Goal: Information Seeking & Learning: Learn about a topic

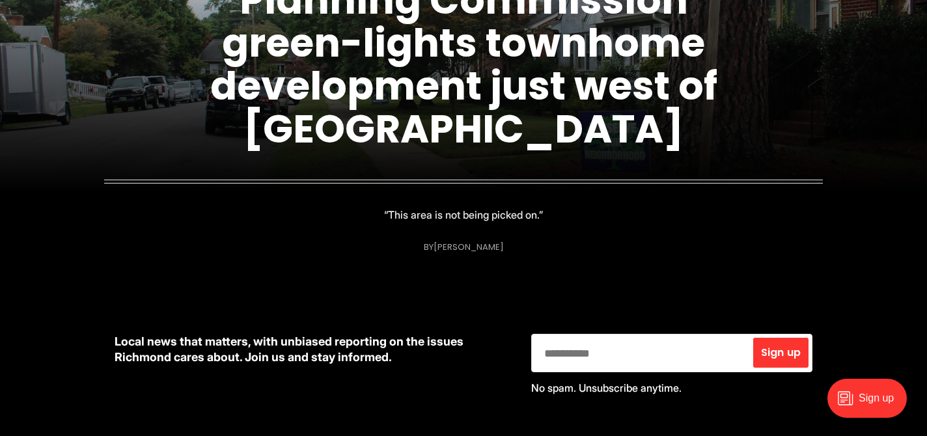
scroll to position [250, 0]
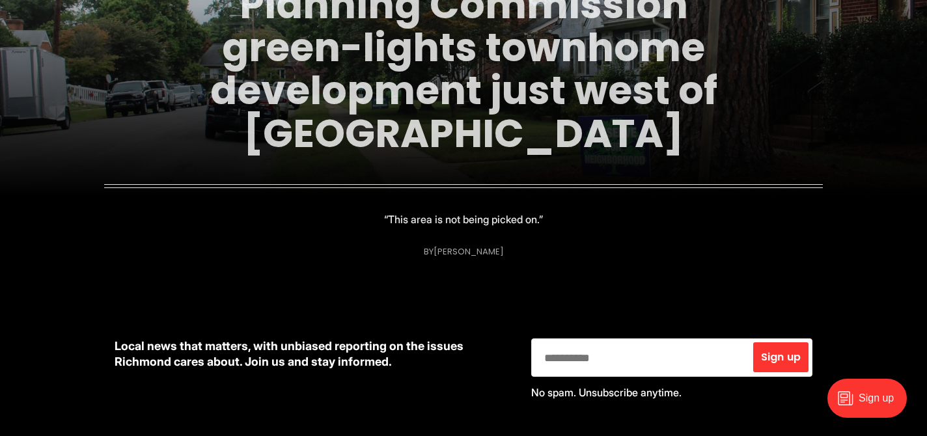
click at [541, 98] on link "Planning Commission green-lights townhome development just west of [GEOGRAPHIC_…" at bounding box center [463, 69] width 507 height 184
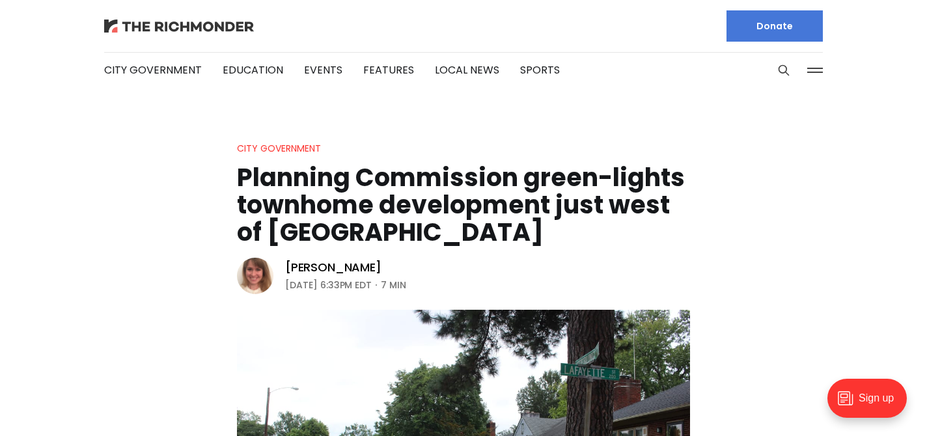
click at [169, 31] on img at bounding box center [179, 26] width 150 height 13
